Goal: Task Accomplishment & Management: Manage account settings

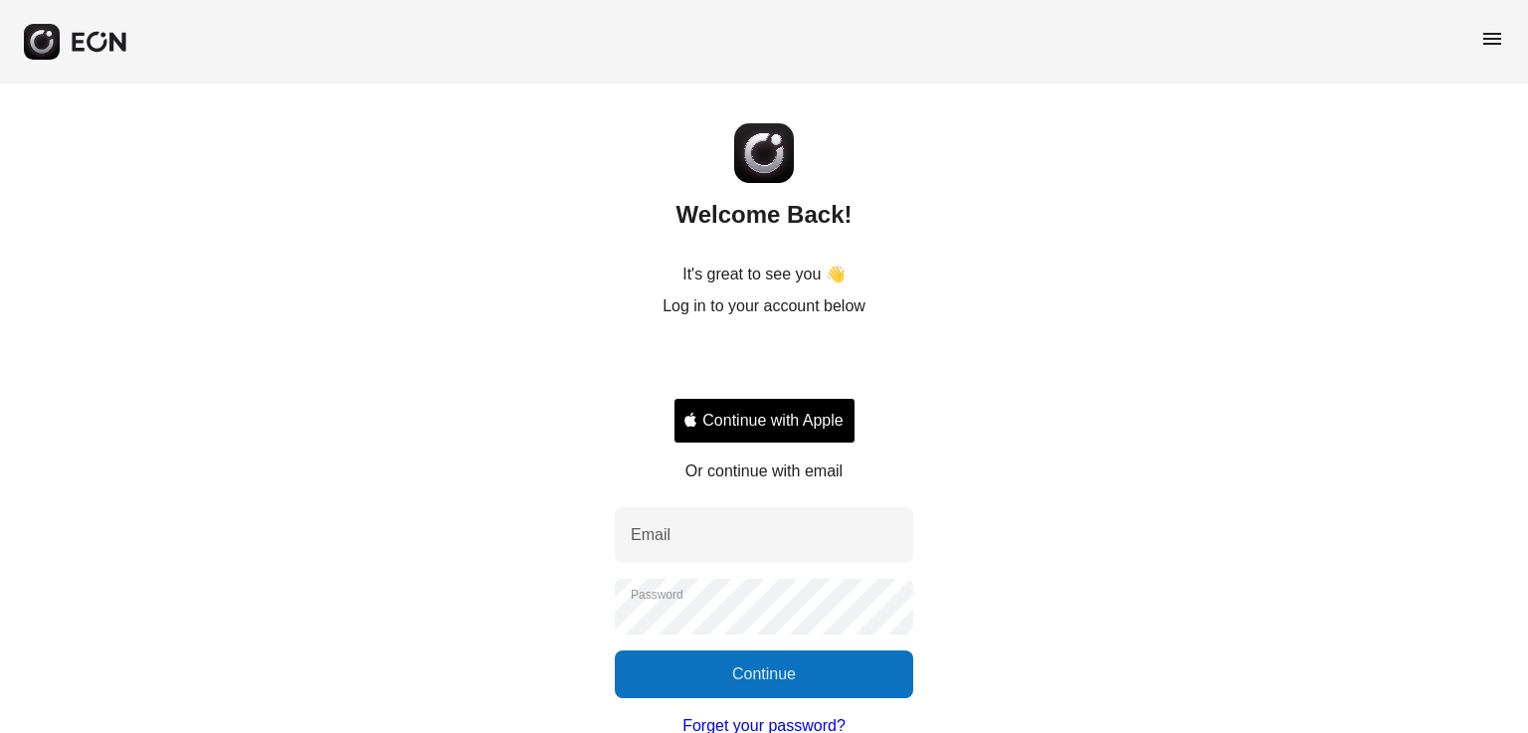
click at [778, 501] on div "Welcome Back! It's great to see you 👋 Log in to your account below Continue wit…" at bounding box center [764, 447] width 1528 height 726
click at [776, 536] on input "Email" at bounding box center [764, 535] width 298 height 56
type input "**********"
click at [764, 687] on button "Continue" at bounding box center [764, 675] width 298 height 48
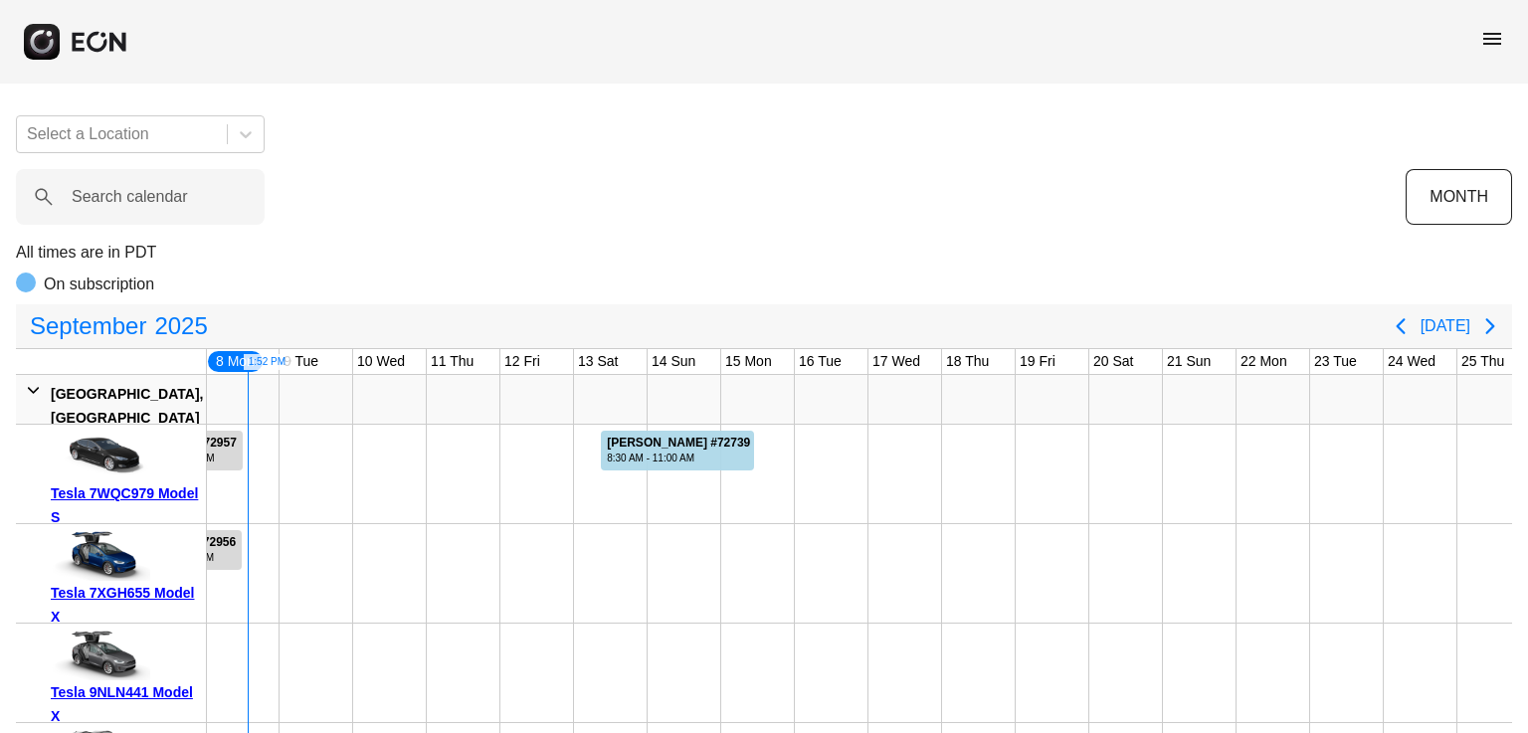
click at [1510, 46] on div "menu" at bounding box center [764, 42] width 1528 height 84
click at [1508, 46] on div "menu" at bounding box center [764, 42] width 1528 height 84
click at [1496, 43] on span "menu" at bounding box center [1492, 39] width 24 height 24
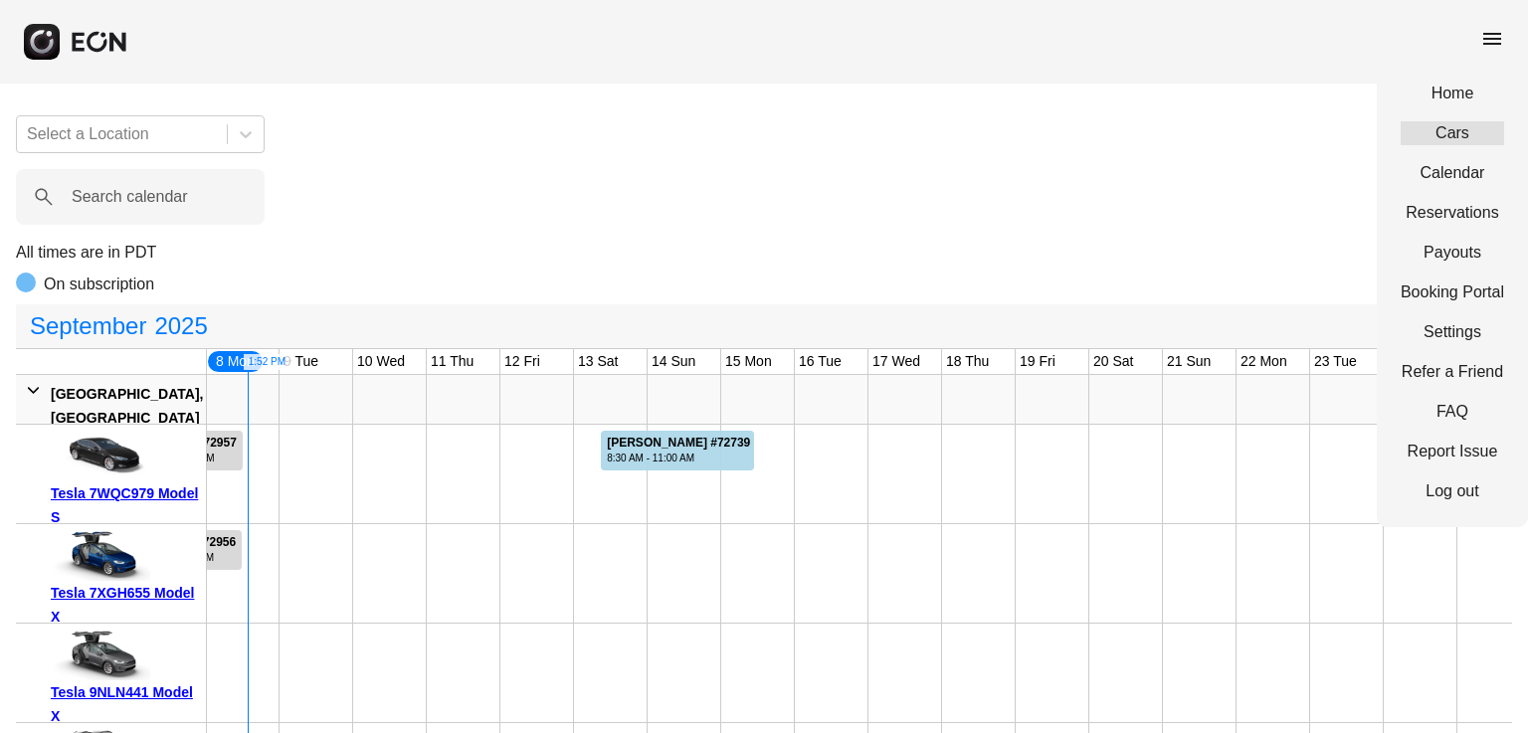
click at [1481, 132] on link "Cars" at bounding box center [1452, 133] width 103 height 24
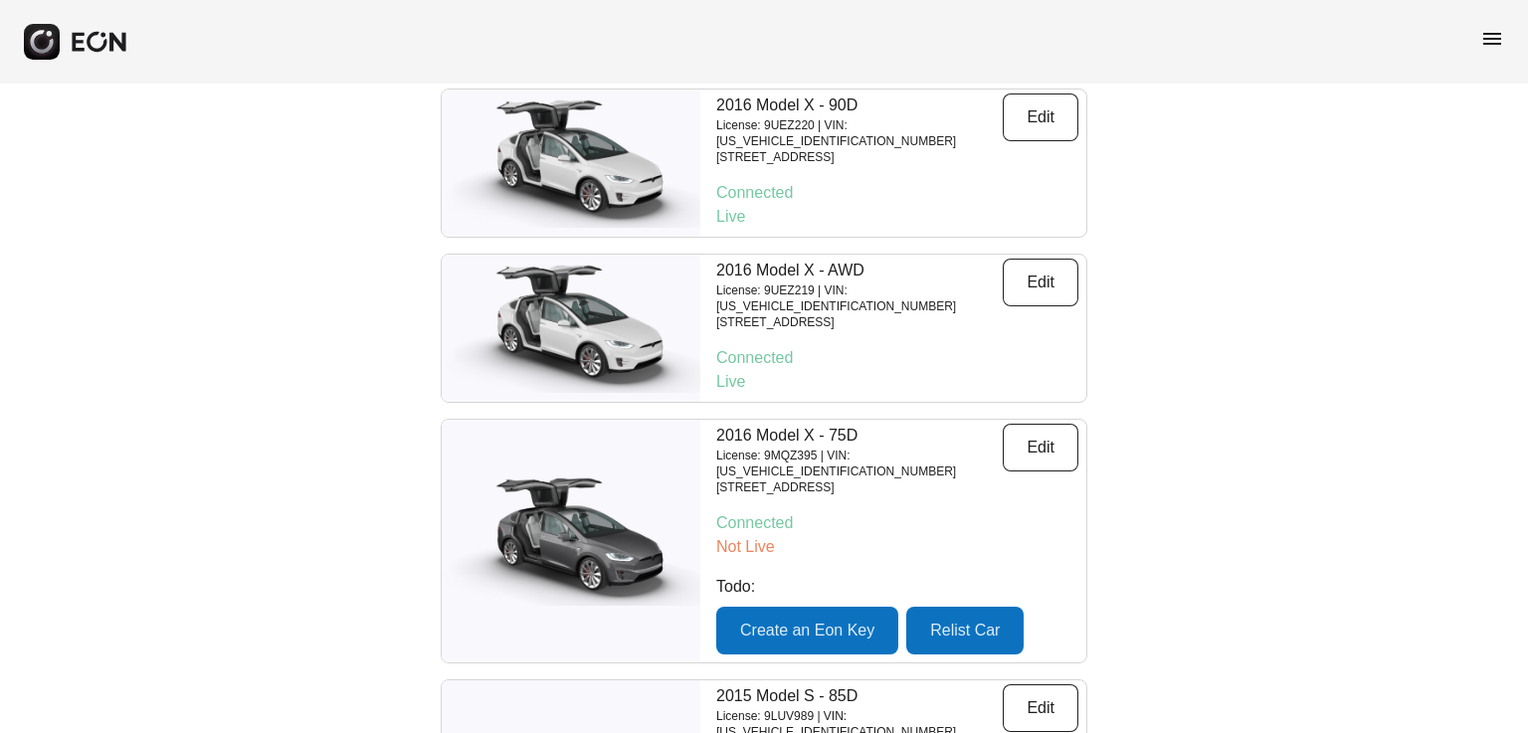
scroll to position [1005, 0]
